Goal: Task Accomplishment & Management: Use online tool/utility

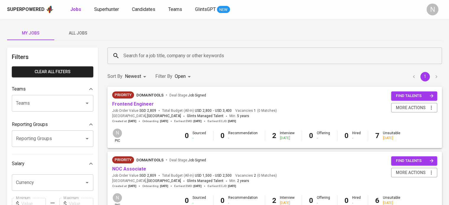
click at [74, 28] on button "All Jobs" at bounding box center [77, 33] width 47 height 14
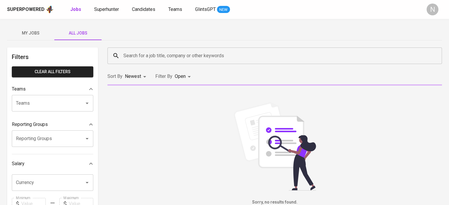
click at [125, 52] on input "Search for a job title, company or other keywords" at bounding box center [276, 55] width 309 height 11
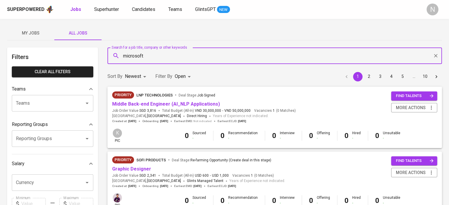
type input "microsoft"
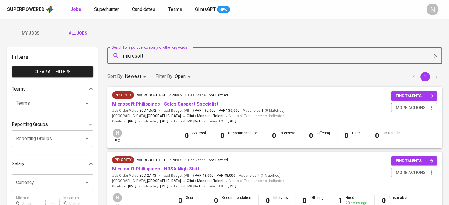
click at [156, 103] on link "Microsoft Philippines - Sales Support Specialist" at bounding box center [165, 104] width 106 height 6
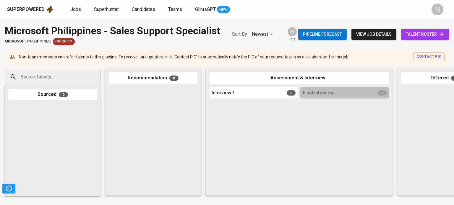
click at [43, 83] on input "Source Talents..." at bounding box center [50, 76] width 62 height 11
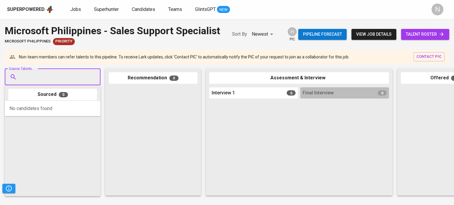
paste input "[EMAIL_ADDRESS][DOMAIN_NAME]"
type input "[EMAIL_ADDRESS][DOMAIN_NAME]"
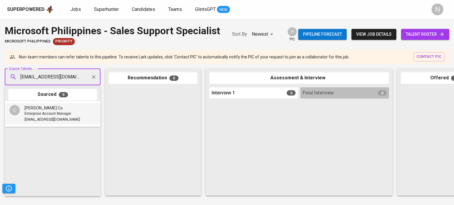
click at [52, 118] on span "[EMAIL_ADDRESS][DOMAIN_NAME]" at bounding box center [53, 120] width 56 height 6
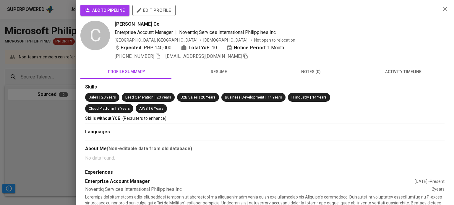
click at [108, 12] on span "add to pipeline" at bounding box center [105, 10] width 40 height 7
